Goal: Find specific page/section: Find specific page/section

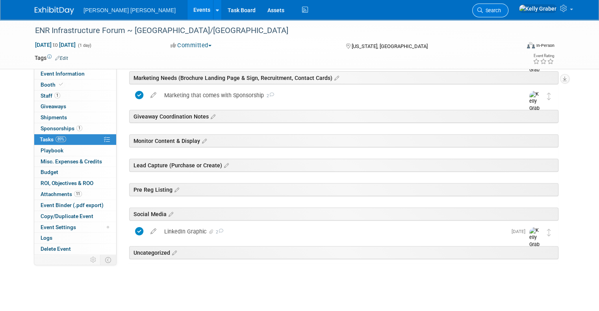
click at [508, 7] on link "Search" at bounding box center [490, 11] width 36 height 14
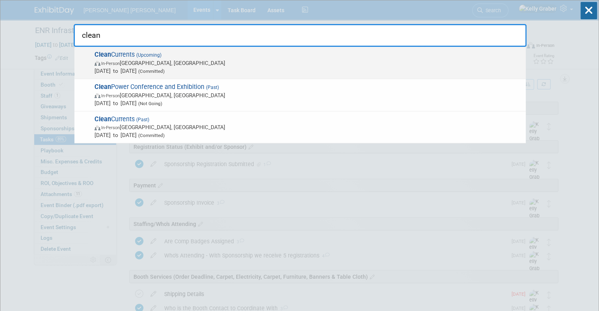
type input "clean"
click at [158, 59] on span "In-Person [GEOGRAPHIC_DATA], [GEOGRAPHIC_DATA]" at bounding box center [308, 63] width 427 height 8
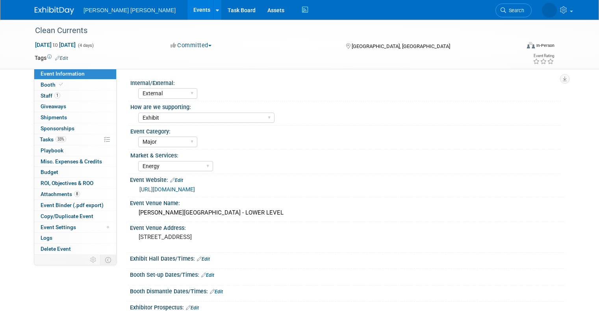
select select "External"
select select "Exhibit"
select select "Major"
select select "Energy"
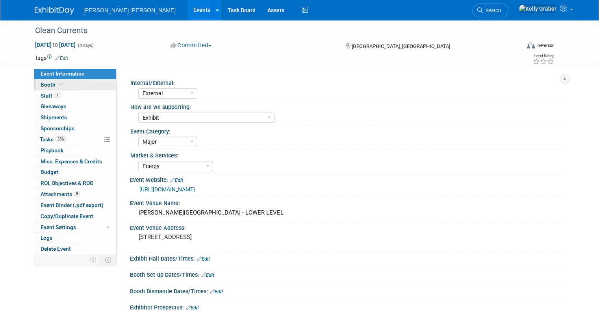
click at [43, 86] on span "Booth" at bounding box center [53, 85] width 24 height 6
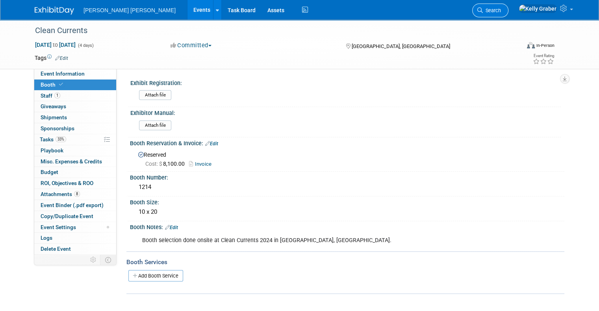
click at [501, 9] on span "Search" at bounding box center [492, 10] width 18 height 6
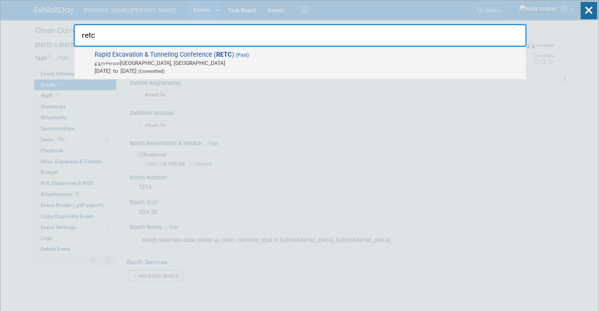
type input "retc"
click at [175, 62] on span "In-Person Dallas, TX" at bounding box center [308, 63] width 427 height 8
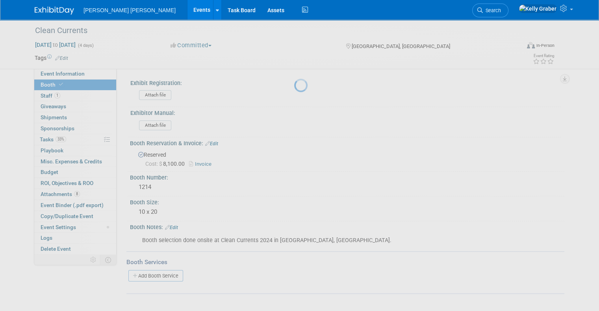
click at [294, 62] on div at bounding box center [299, 155] width 11 height 311
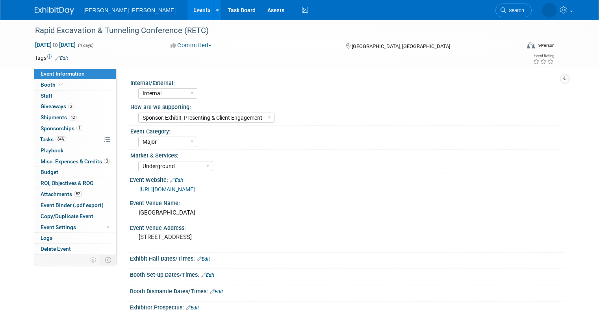
select select "Internal"
select select "Sponsor, Exhibit, Presenting & Client Engagement"
select select "Major"
select select "Underground"
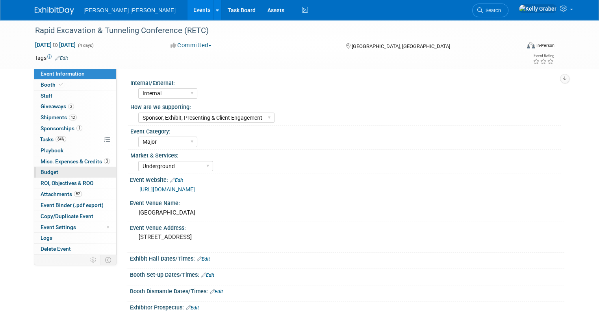
click at [45, 168] on link "Budget" at bounding box center [75, 172] width 82 height 11
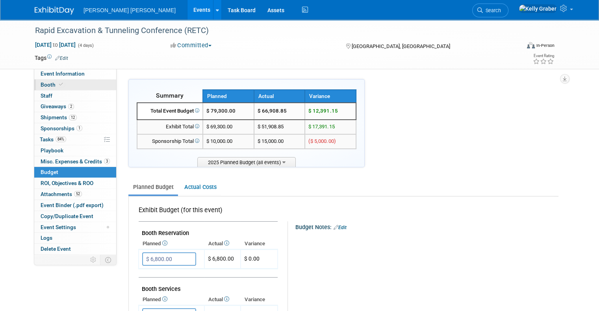
click at [42, 84] on span "Booth" at bounding box center [53, 85] width 24 height 6
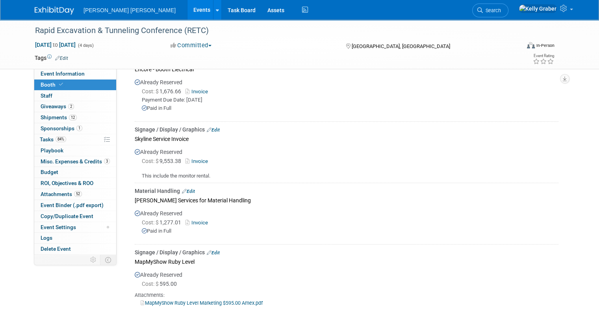
scroll to position [433, 0]
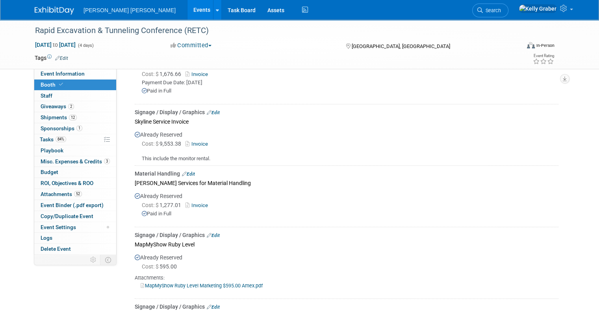
click at [195, 143] on link "Invoice" at bounding box center [198, 144] width 26 height 6
